Goal: Transaction & Acquisition: Obtain resource

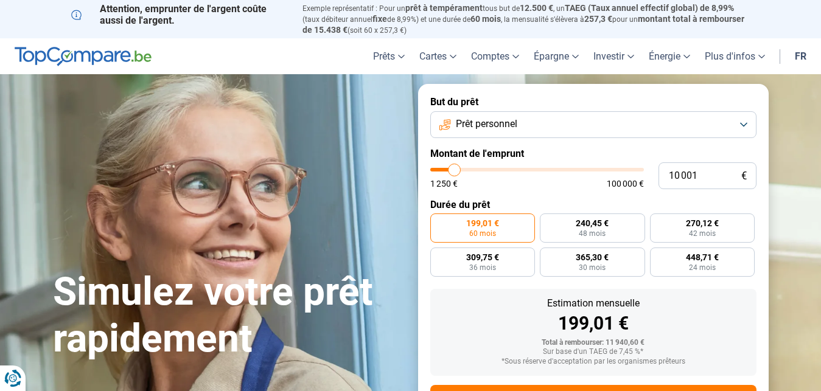
click at [549, 124] on button "Prêt personnel" at bounding box center [593, 124] width 326 height 27
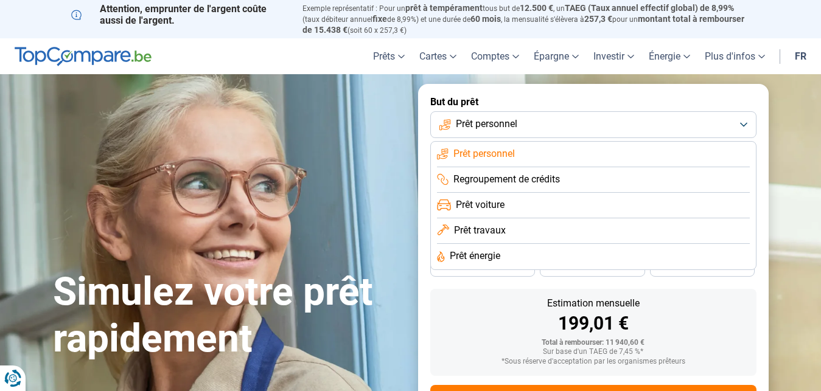
click at [560, 113] on button "Prêt personnel" at bounding box center [593, 124] width 326 height 27
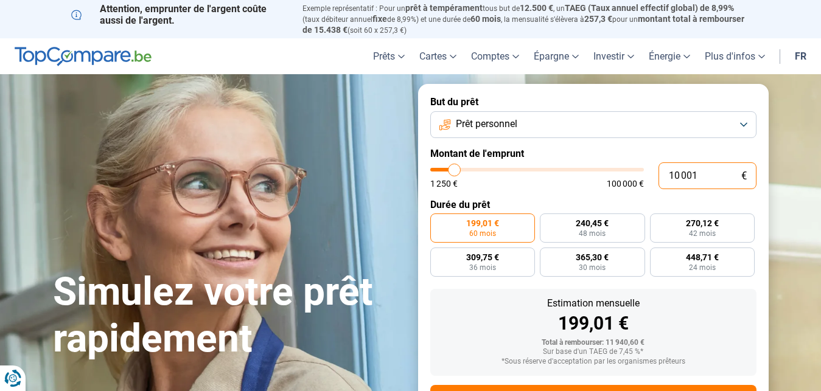
click at [714, 175] on input "10 001" at bounding box center [707, 175] width 98 height 27
type input "1 000"
type input "1250"
type input "100"
type input "1250"
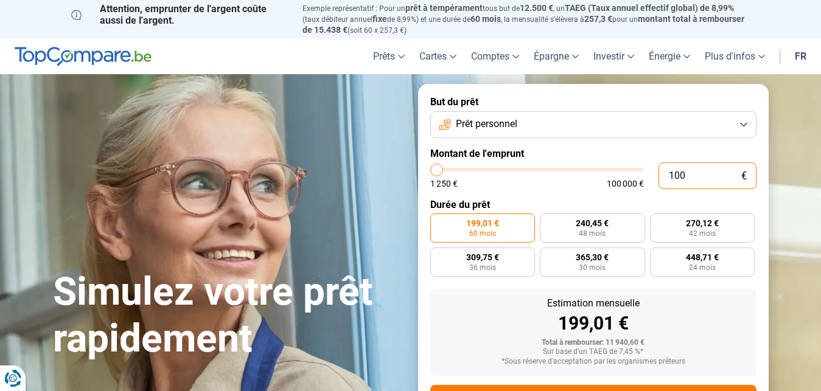
type input "10"
type input "1250"
type input "1"
type input "1250"
type input "0"
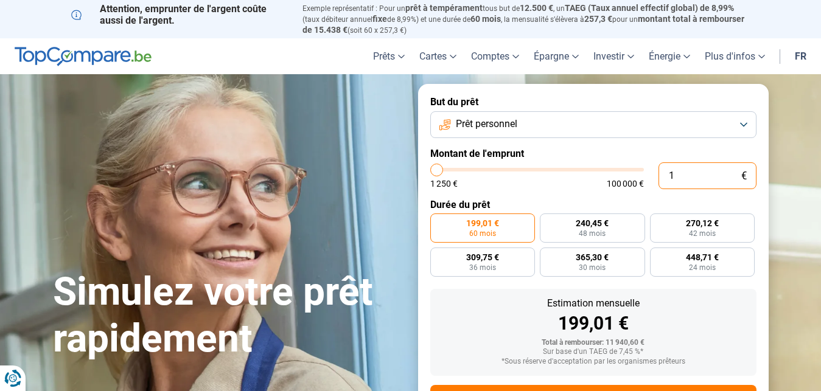
type input "1250"
type input "2"
type input "1250"
type input "25"
type input "1250"
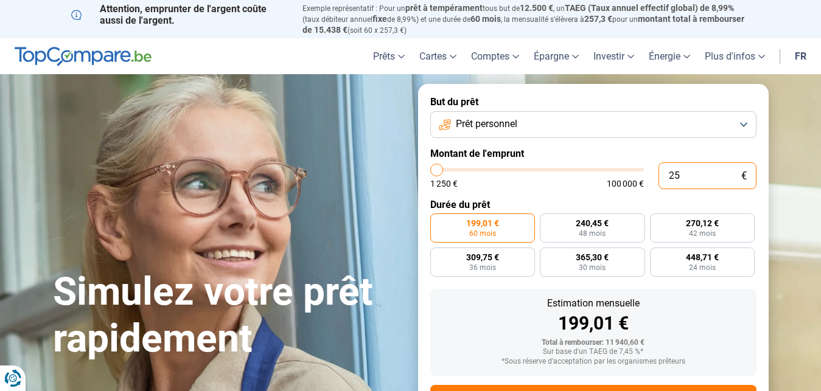
type input "250"
type input "1250"
type input "2 500"
type input "2500"
type input "25 001"
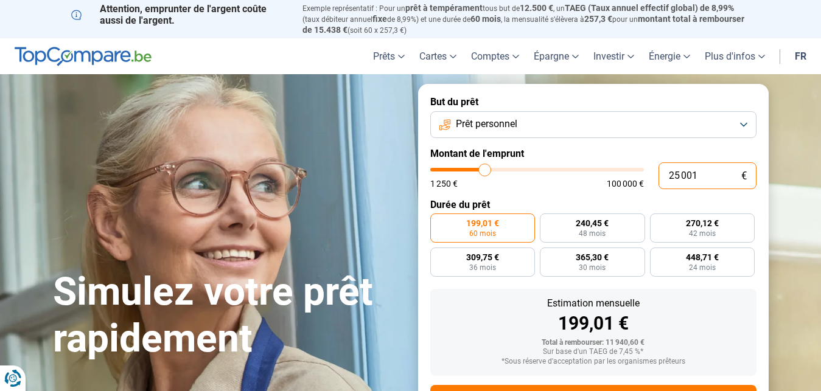
type input "25000"
radio input "false"
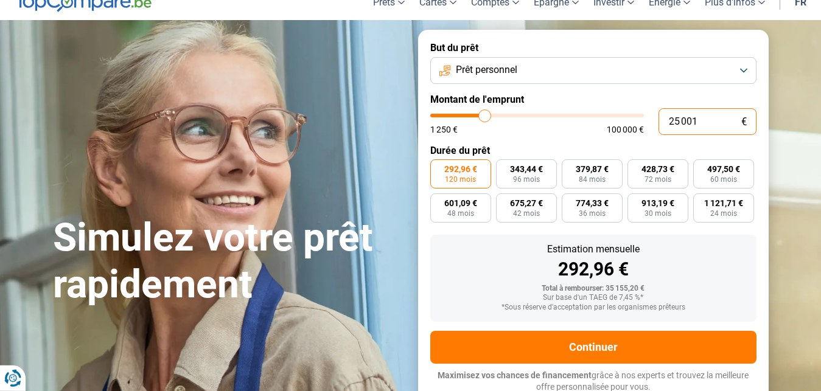
scroll to position [55, 0]
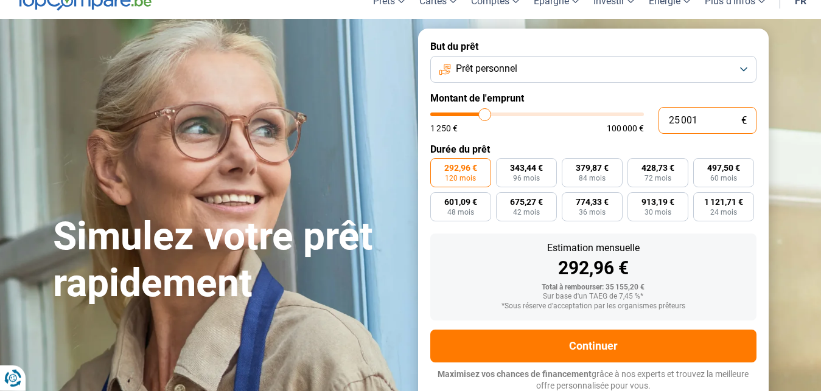
type input "25 001"
click at [455, 176] on span "120 mois" at bounding box center [460, 178] width 31 height 7
click at [438, 166] on input "292,96 € 120 mois" at bounding box center [434, 162] width 8 height 8
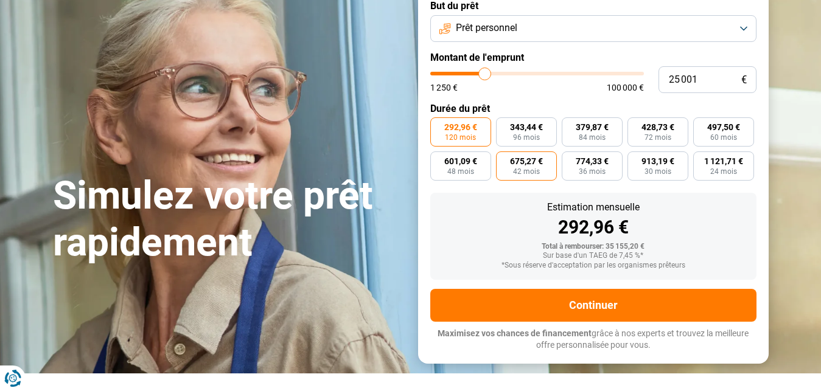
scroll to position [117, 0]
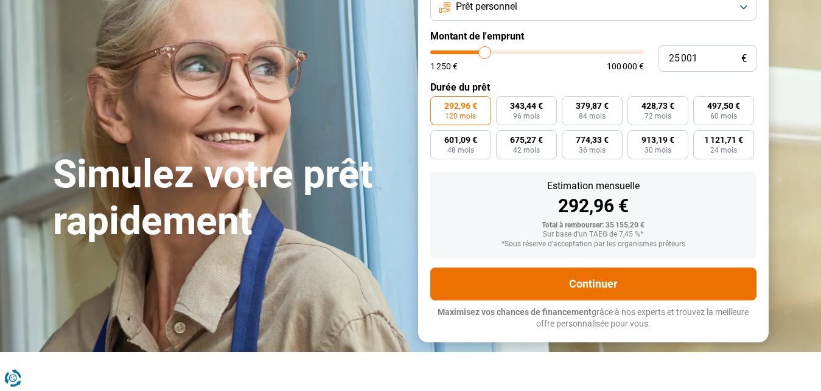
click at [591, 290] on button "Continuer" at bounding box center [593, 284] width 326 height 33
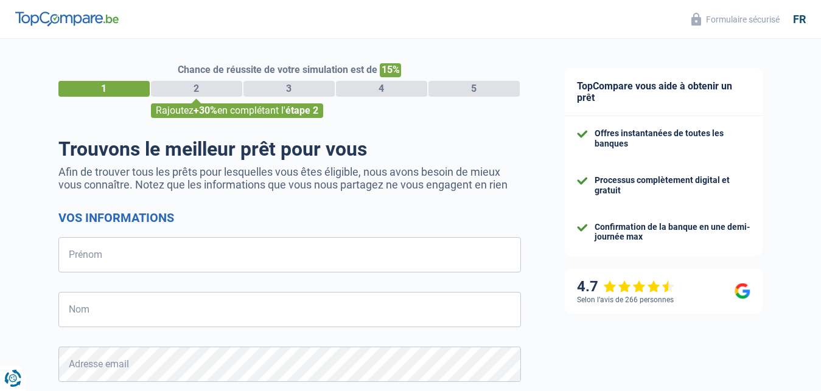
select select "32"
